Goal: Register for event/course

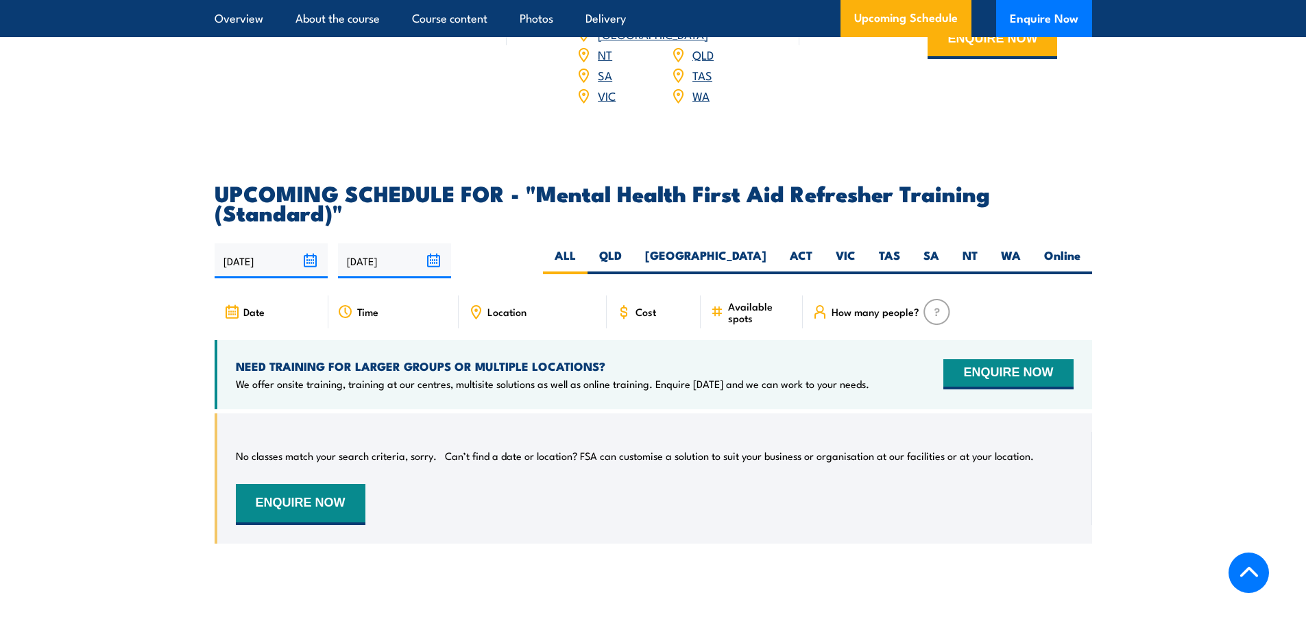
scroll to position [2468, 0]
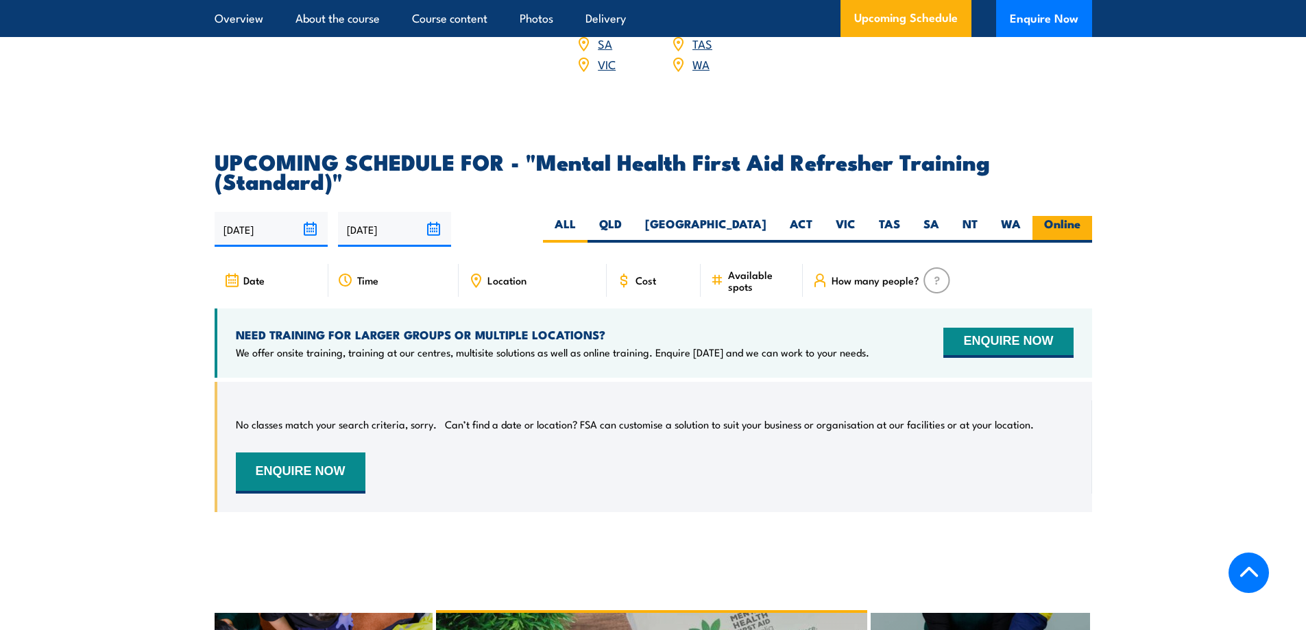
click at [1067, 237] on label "Online" at bounding box center [1062, 229] width 60 height 27
click at [1080, 225] on input "Online" at bounding box center [1084, 220] width 9 height 9
radio input "true"
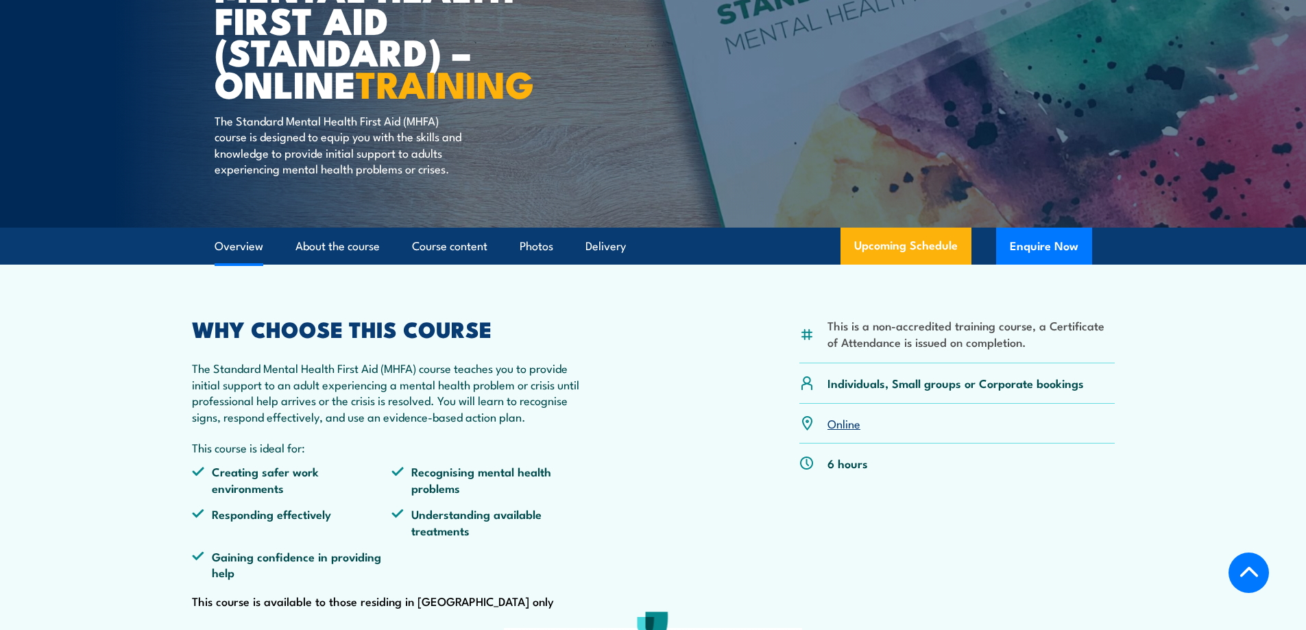
scroll to position [137, 0]
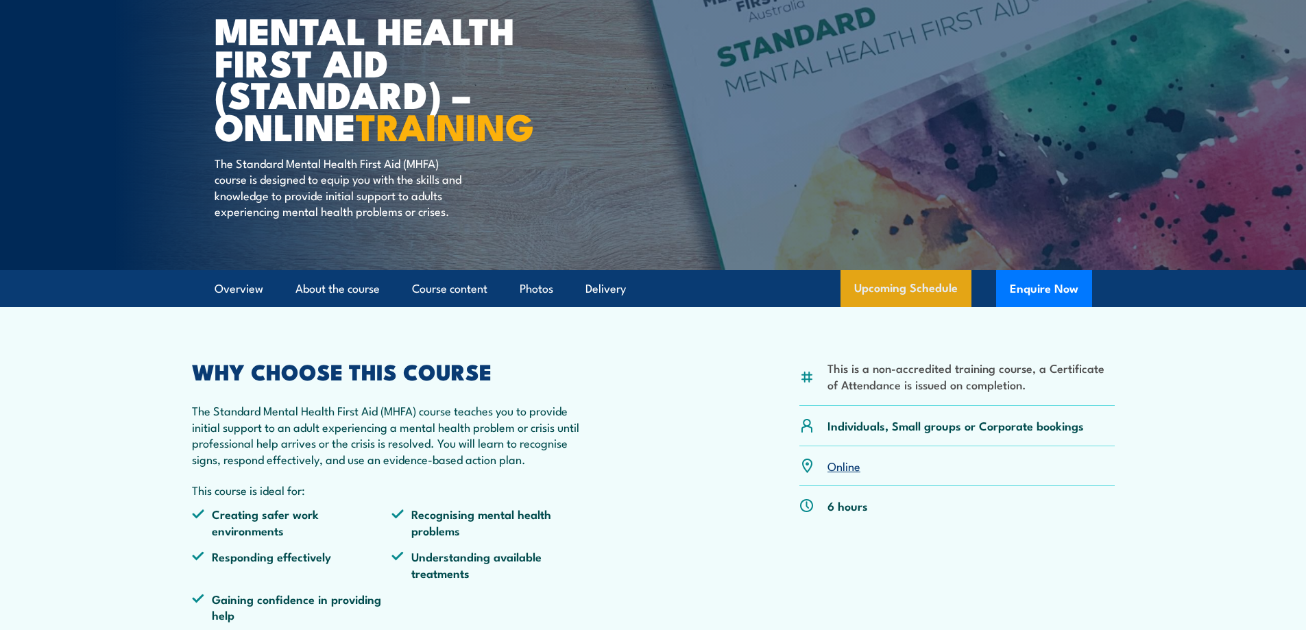
click at [926, 305] on link "Upcoming Schedule" at bounding box center [906, 288] width 131 height 37
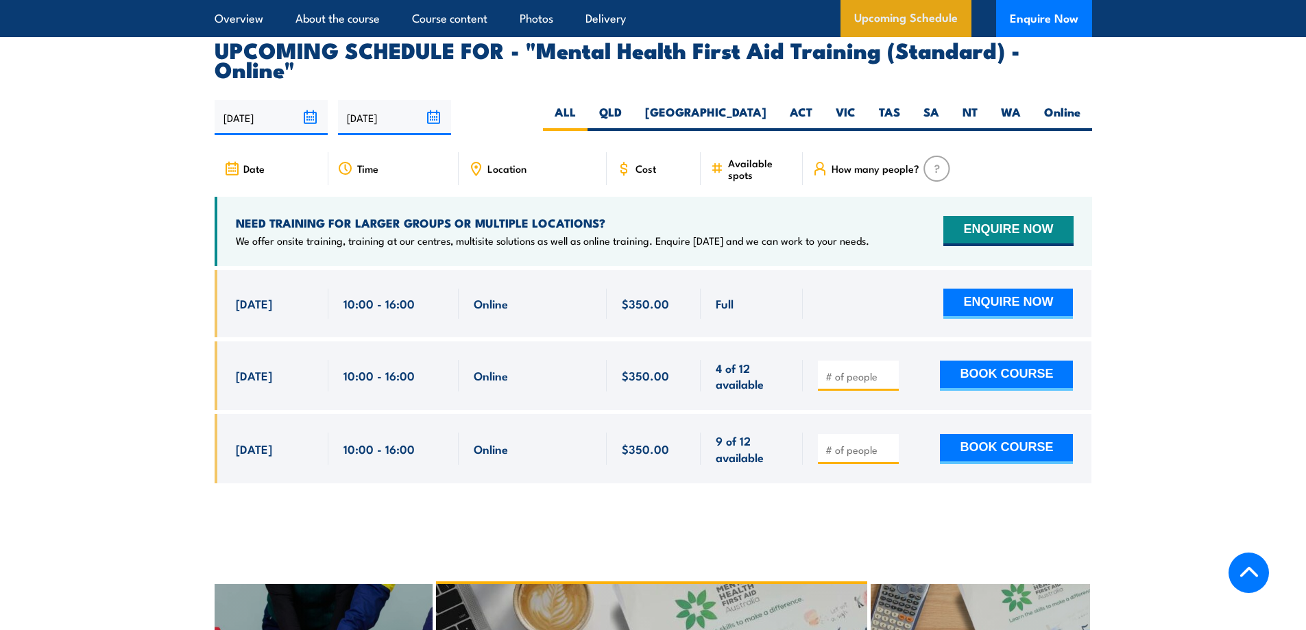
scroll to position [2815, 0]
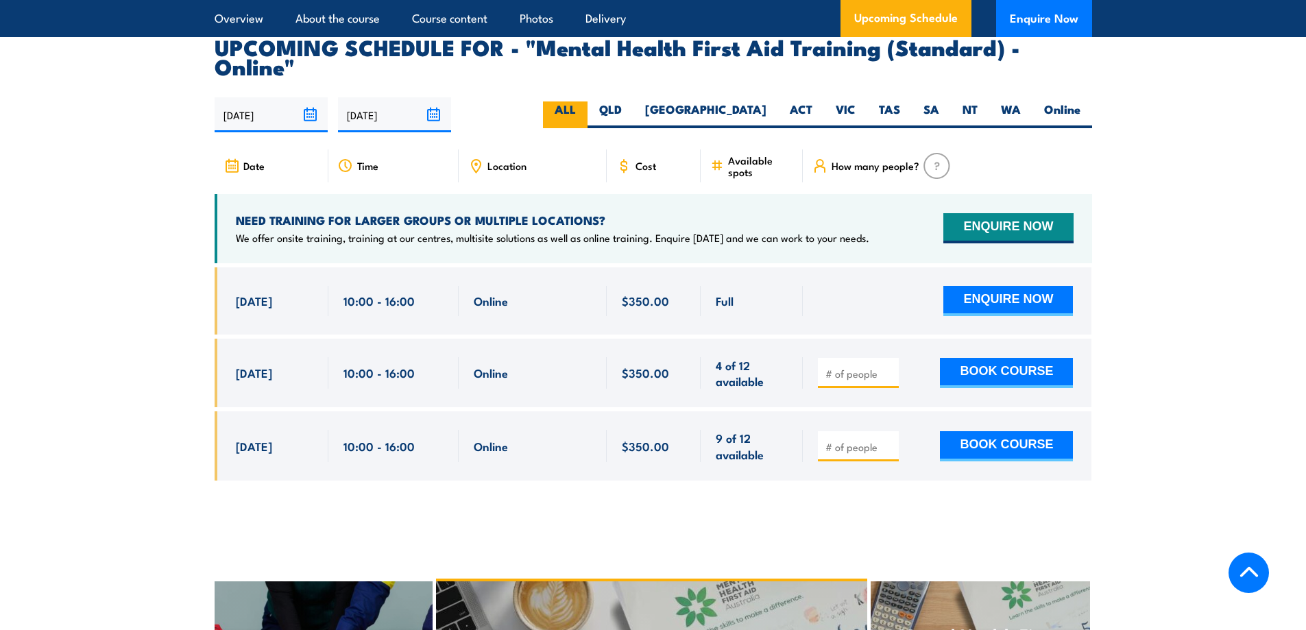
click at [588, 101] on label "ALL" at bounding box center [565, 114] width 45 height 27
click at [585, 101] on input "ALL" at bounding box center [580, 105] width 9 height 9
click at [1059, 101] on label "Online" at bounding box center [1062, 114] width 60 height 27
click at [1080, 101] on input "Online" at bounding box center [1084, 105] width 9 height 9
radio input "true"
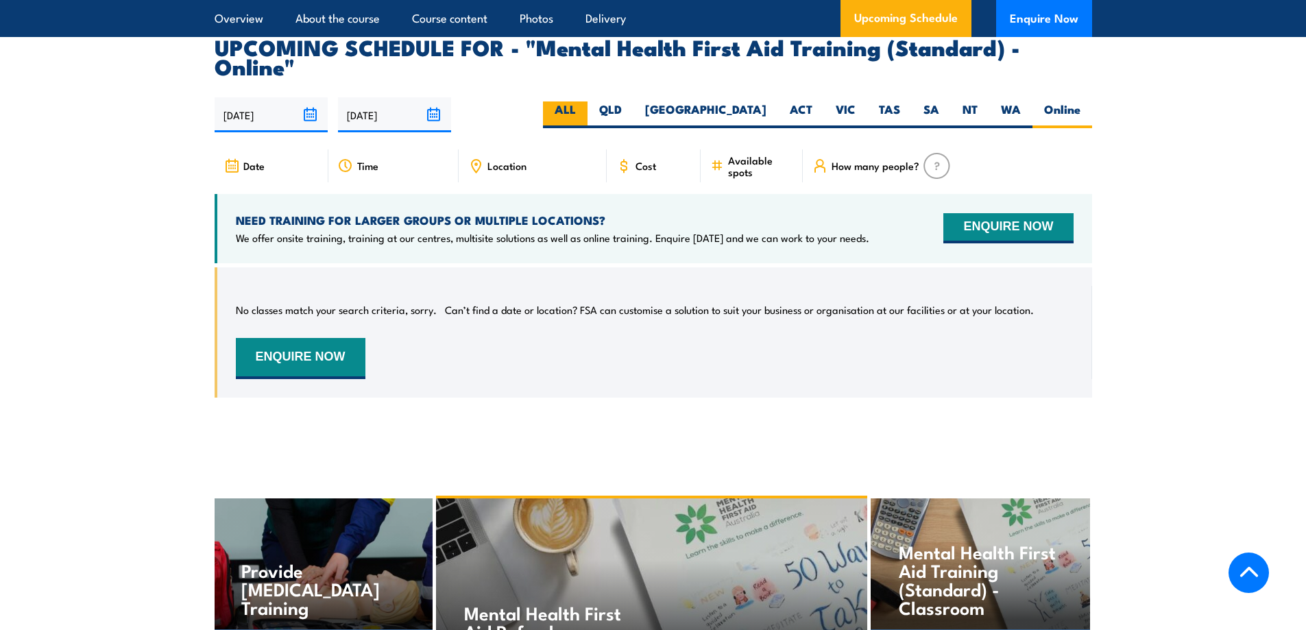
click at [588, 101] on label "ALL" at bounding box center [565, 114] width 45 height 27
click at [585, 101] on input "ALL" at bounding box center [580, 105] width 9 height 9
radio input "true"
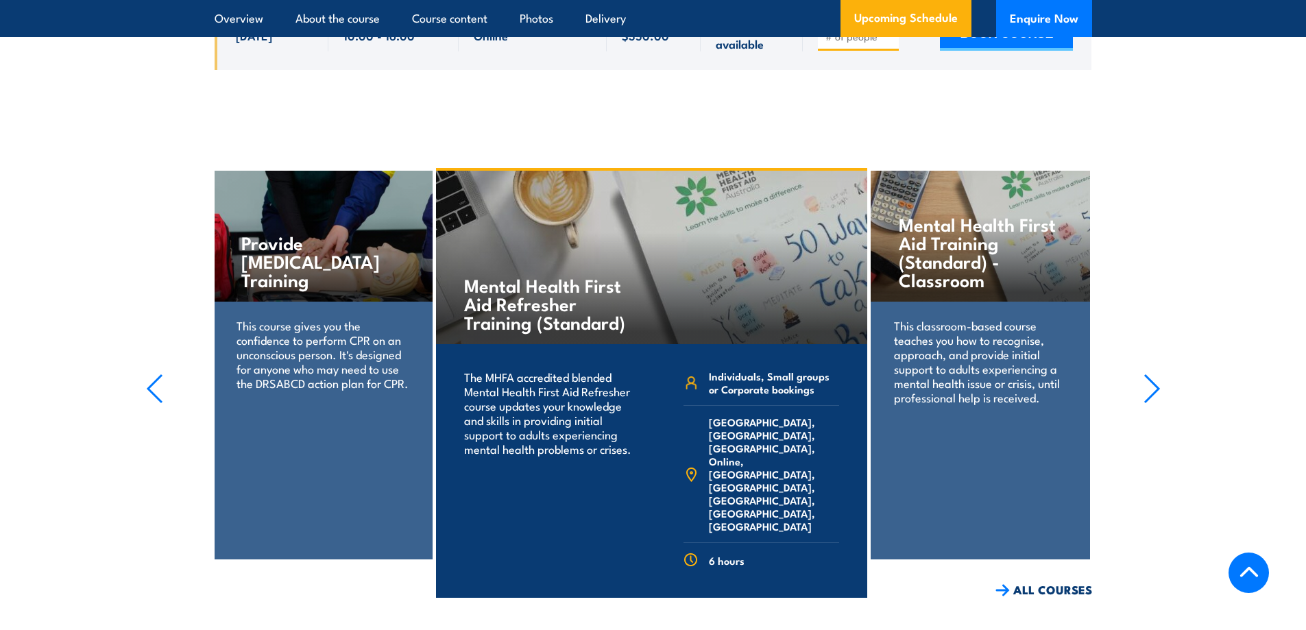
scroll to position [3295, 0]
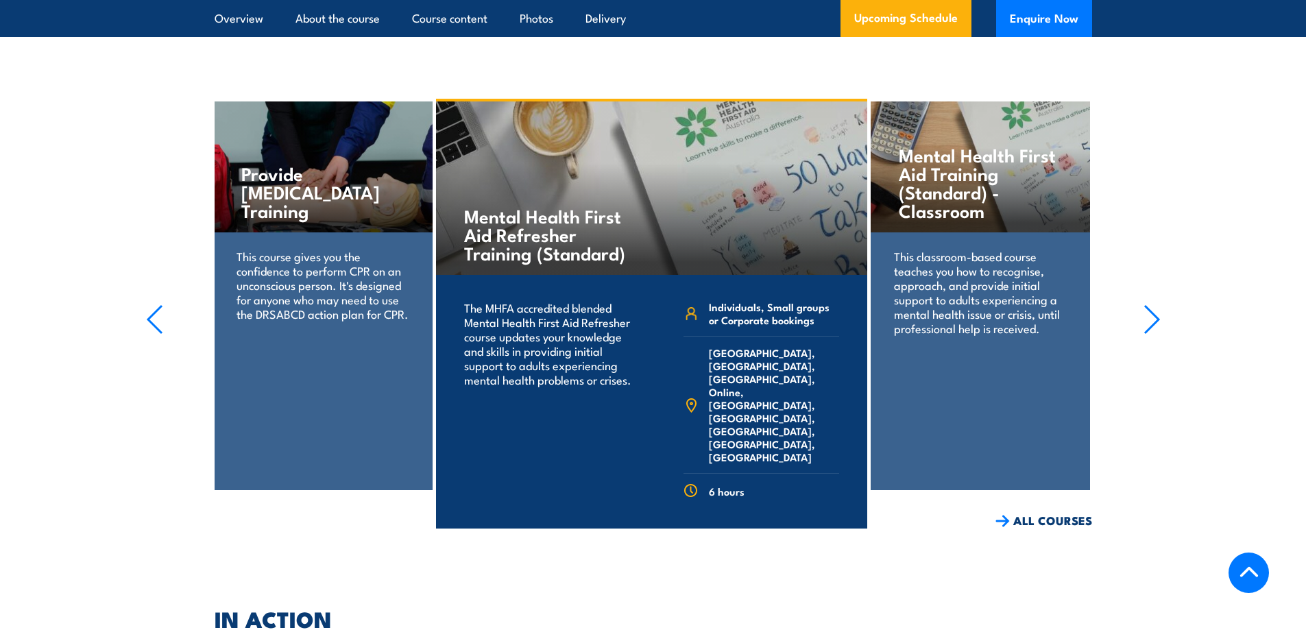
click at [795, 532] on link "COURSE DETAILS" at bounding box center [800, 550] width 136 height 36
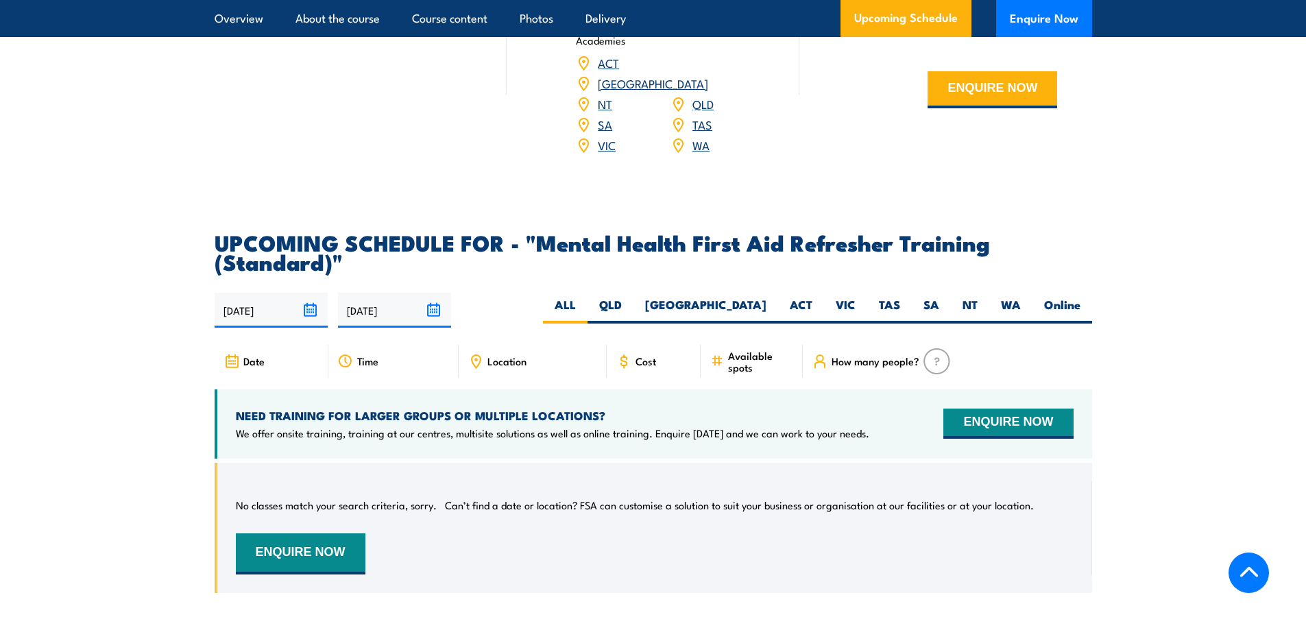
scroll to position [2331, 0]
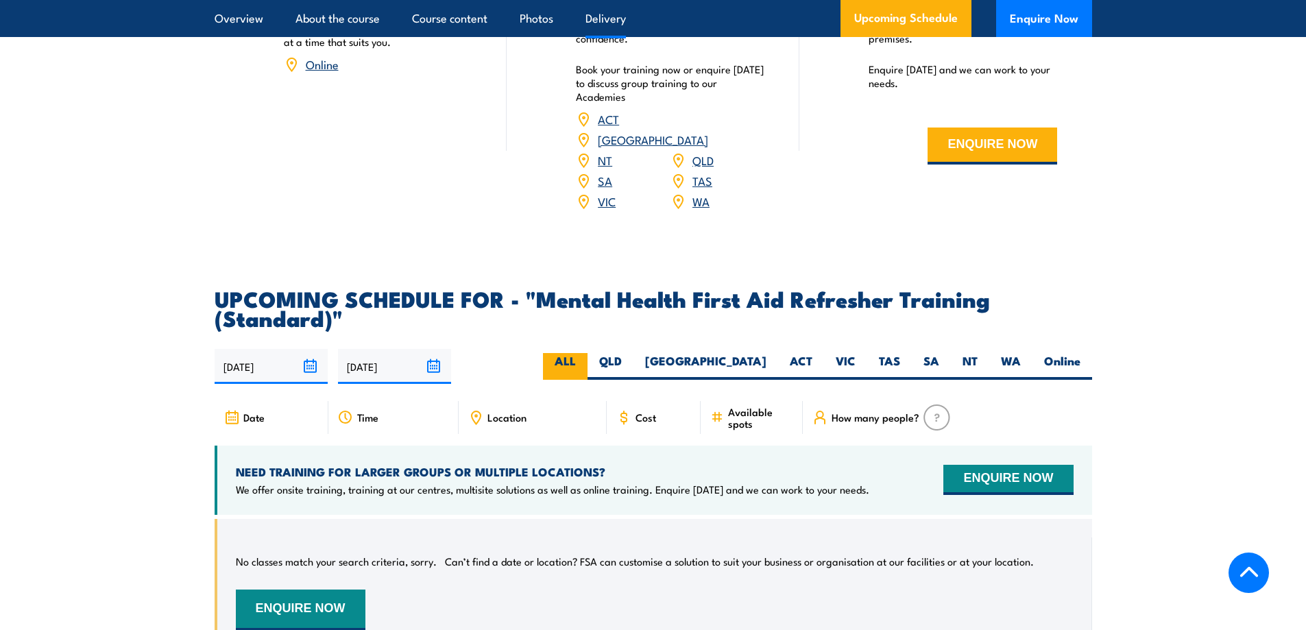
click at [588, 376] on label "ALL" at bounding box center [565, 366] width 45 height 27
click at [585, 362] on input "ALL" at bounding box center [580, 357] width 9 height 9
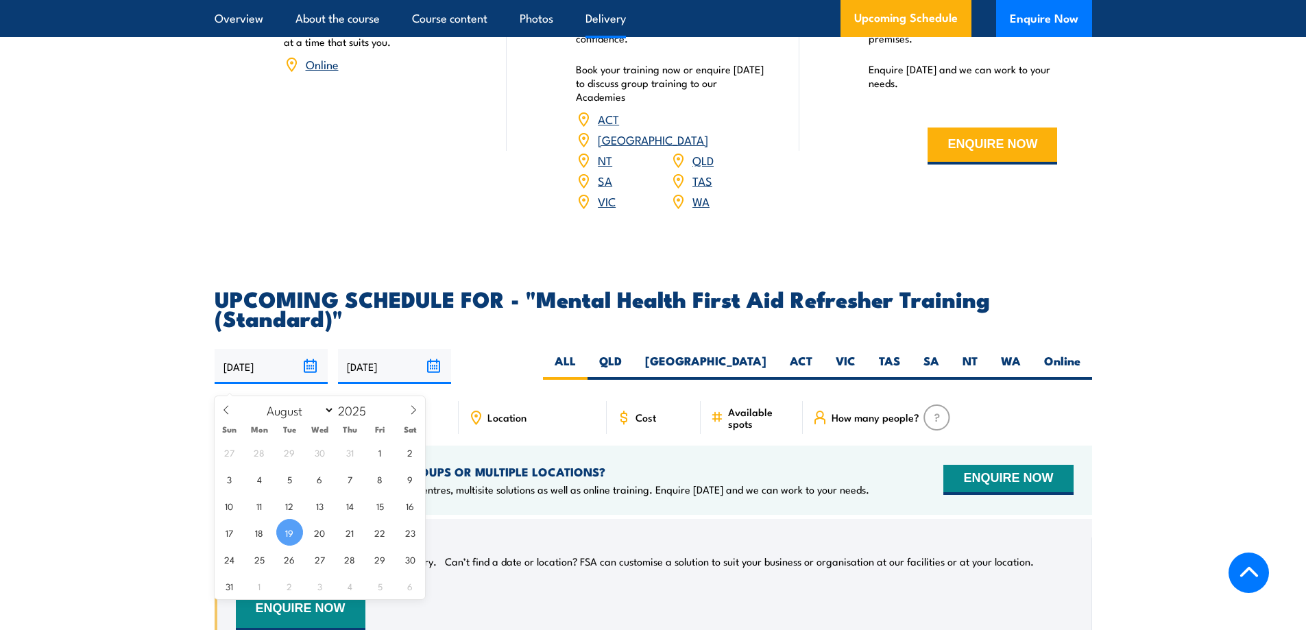
click at [234, 378] on input "19/08/2025" at bounding box center [271, 366] width 113 height 35
click at [383, 458] on span "1" at bounding box center [380, 452] width 27 height 27
type input "01/08/2025"
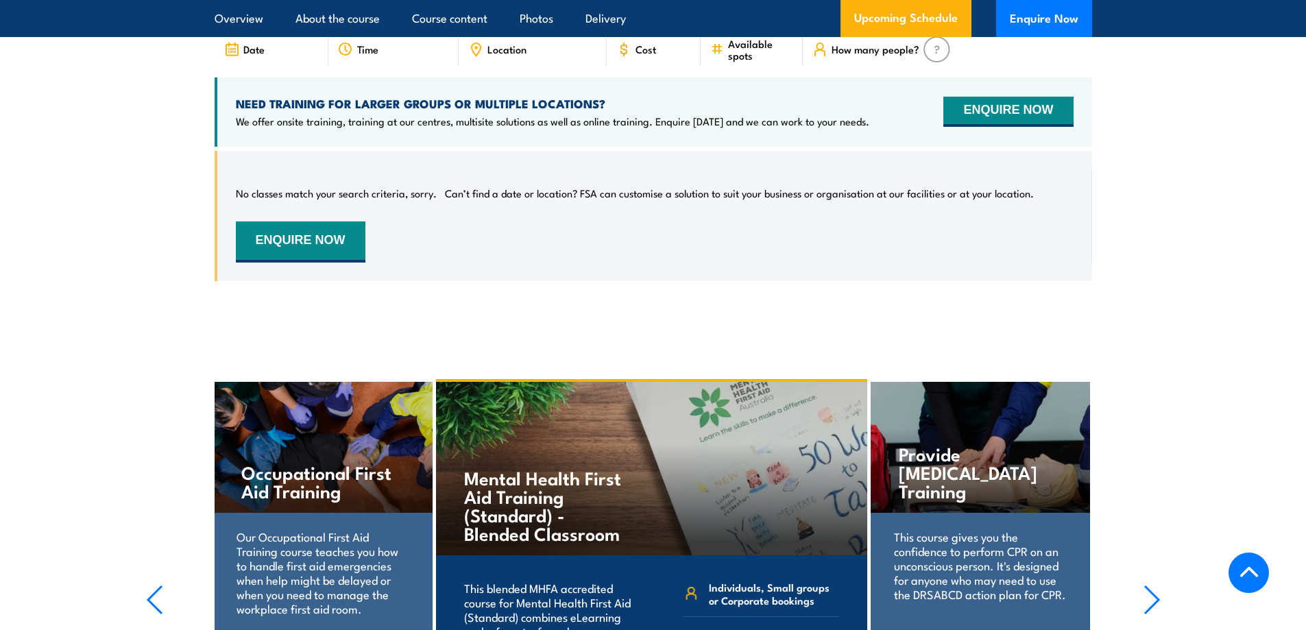
scroll to position [2562, 0]
